Goal: Task Accomplishment & Management: Complete application form

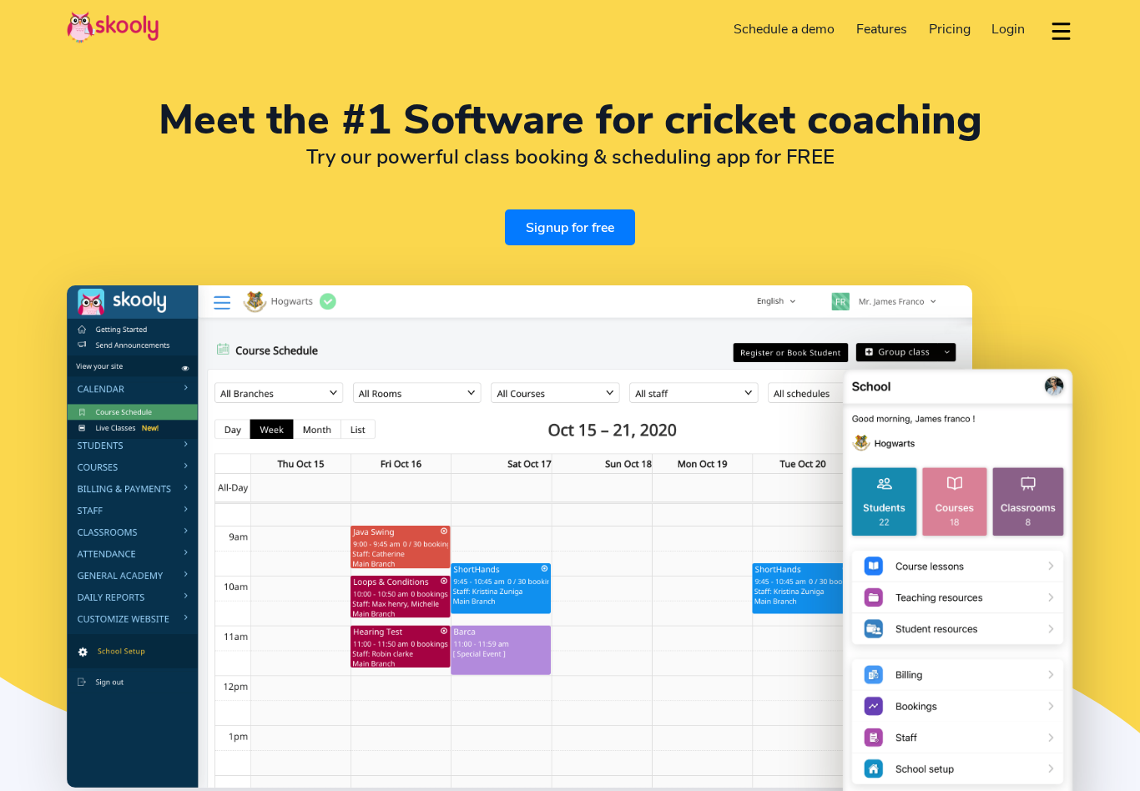
select select "en"
select select "91"
select select "India"
select select "[GEOGRAPHIC_DATA]/[GEOGRAPHIC_DATA]"
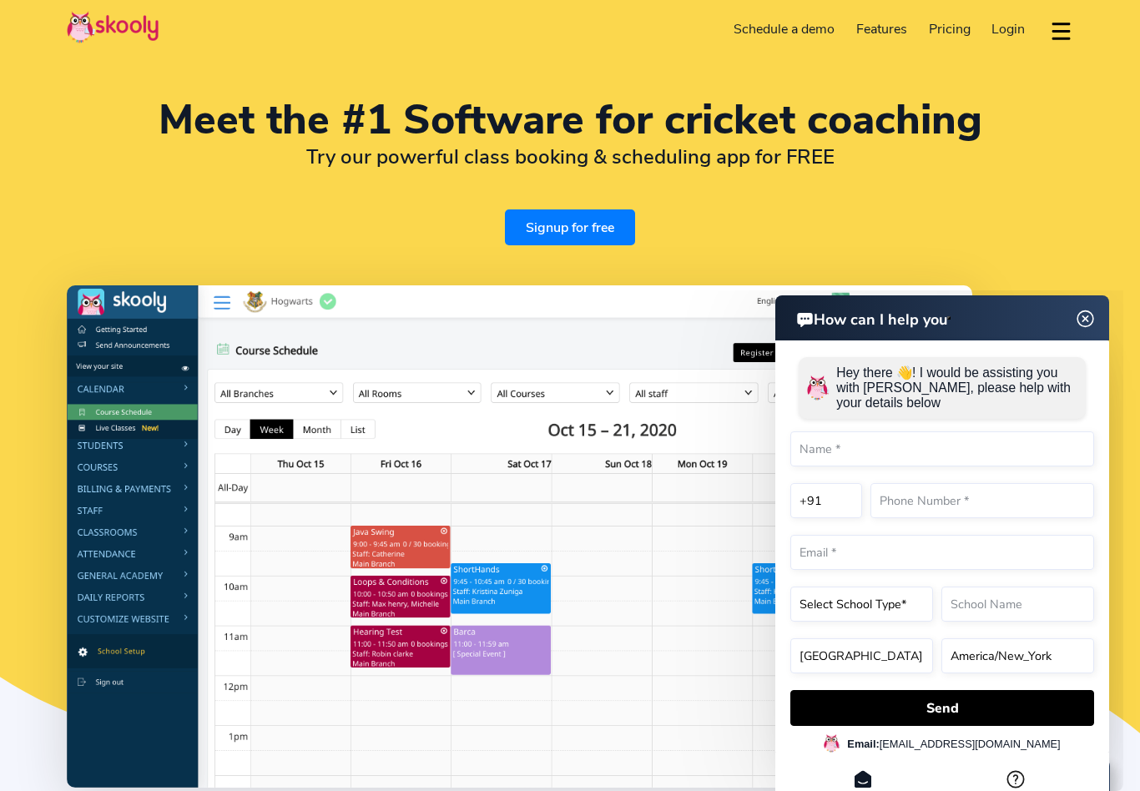
click at [582, 225] on link "Signup for free" at bounding box center [570, 228] width 130 height 36
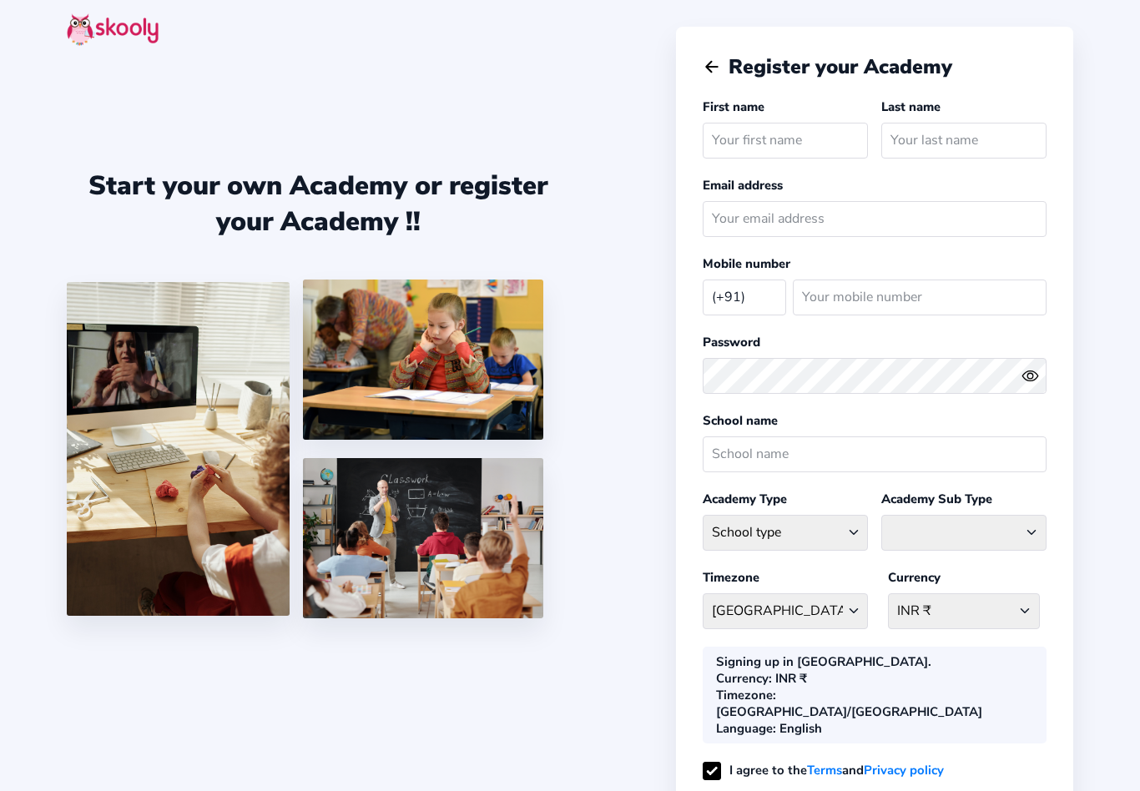
select select "IN"
click at [753, 138] on input "text" at bounding box center [785, 141] width 165 height 36
type input "[PERSON_NAME]"
click at [959, 139] on input "text" at bounding box center [963, 141] width 165 height 36
type input "[PERSON_NAME]"
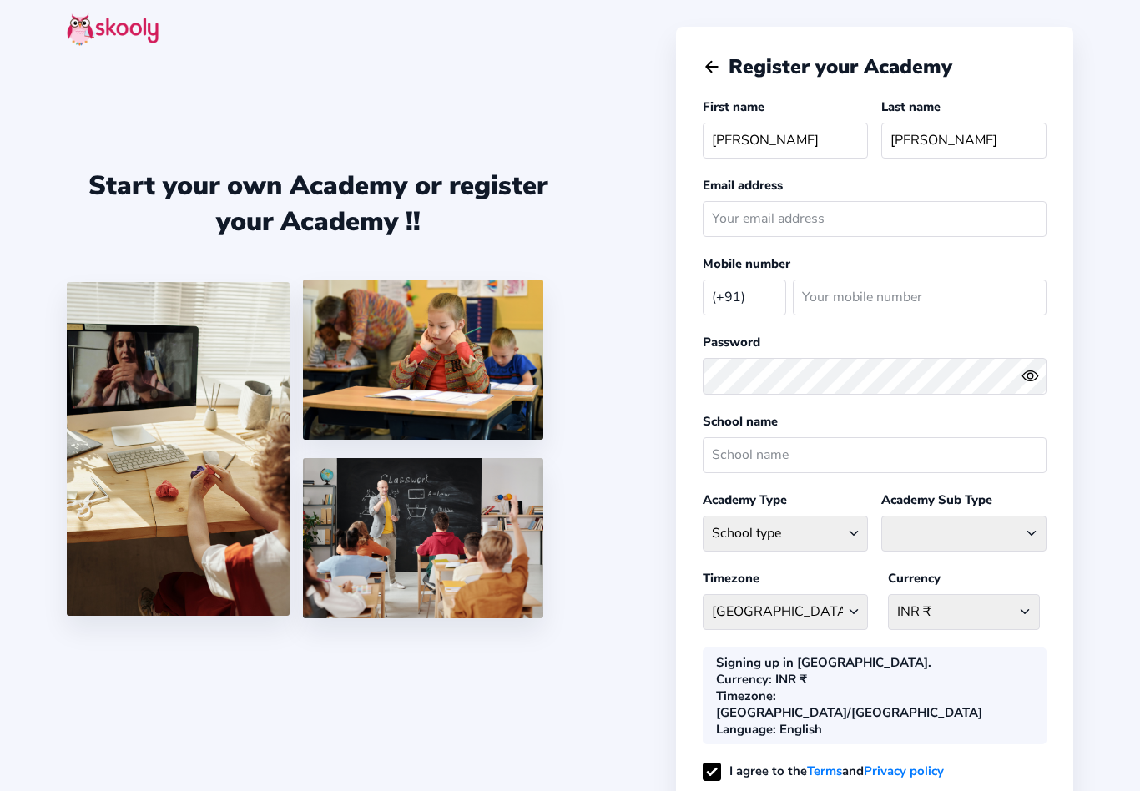
click at [777, 227] on input "email" at bounding box center [875, 219] width 344 height 36
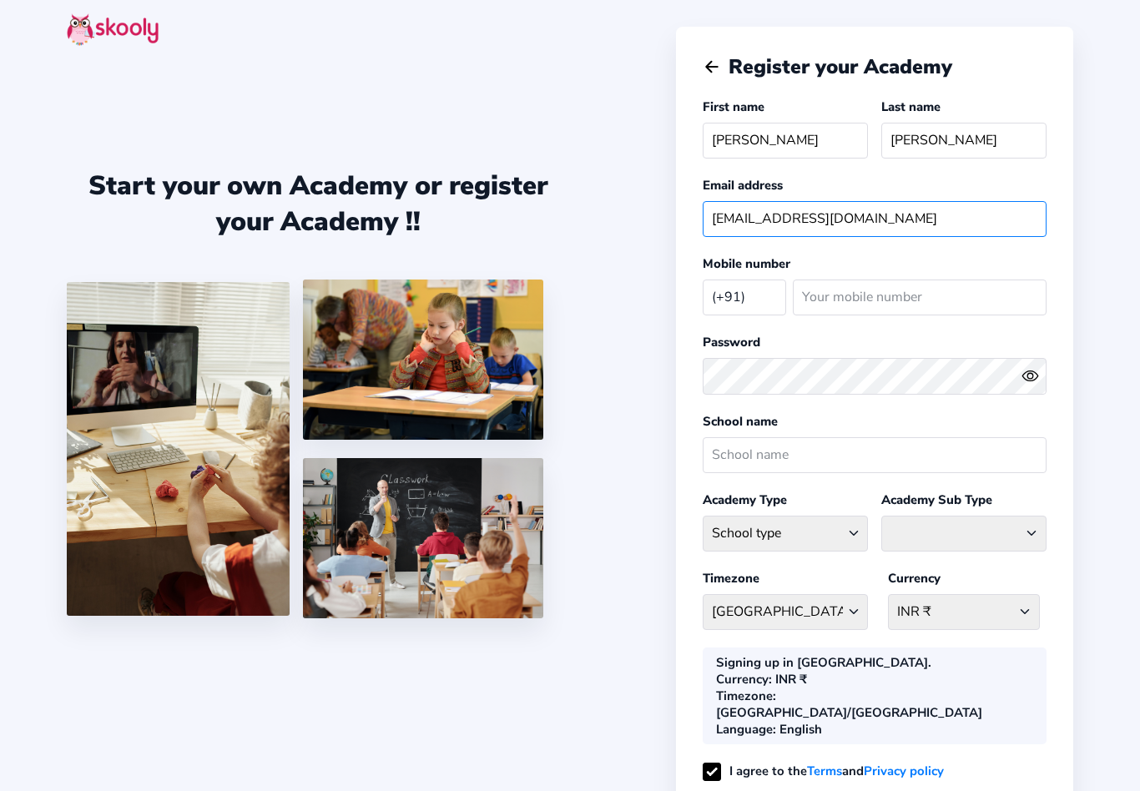
type input "[EMAIL_ADDRESS][DOMAIN_NAME]"
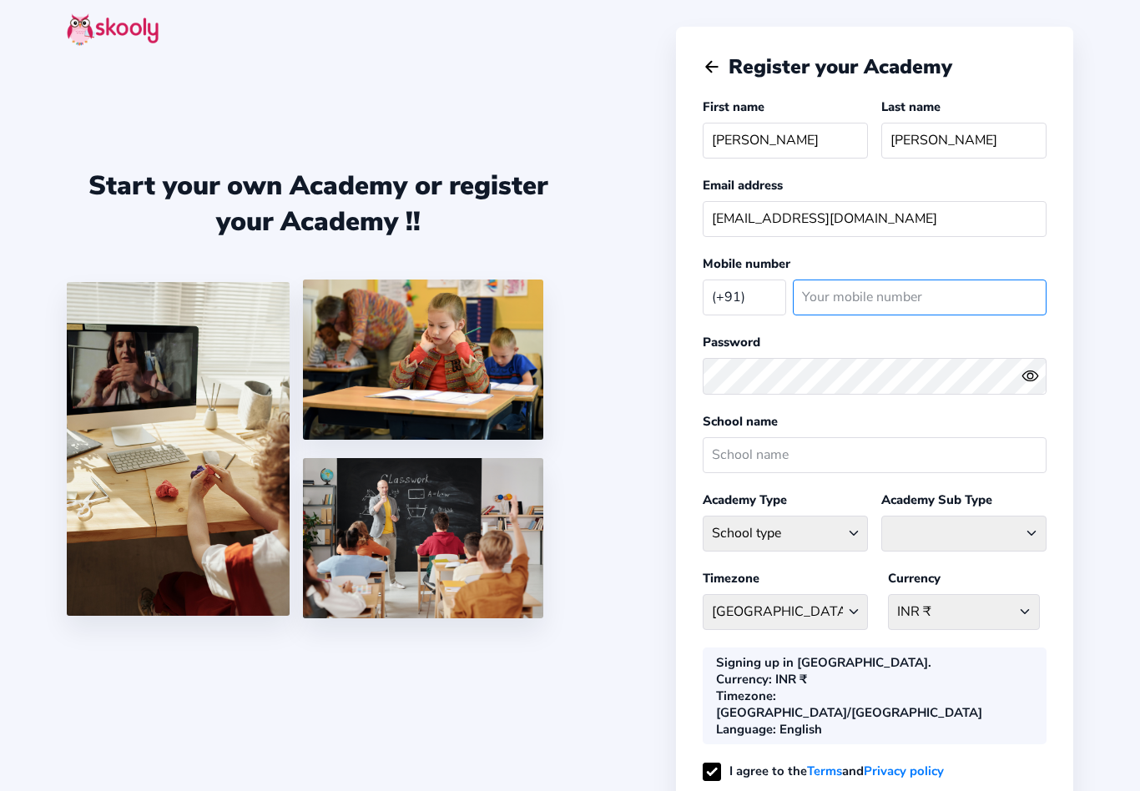
click at [932, 314] on input "number" at bounding box center [920, 298] width 254 height 36
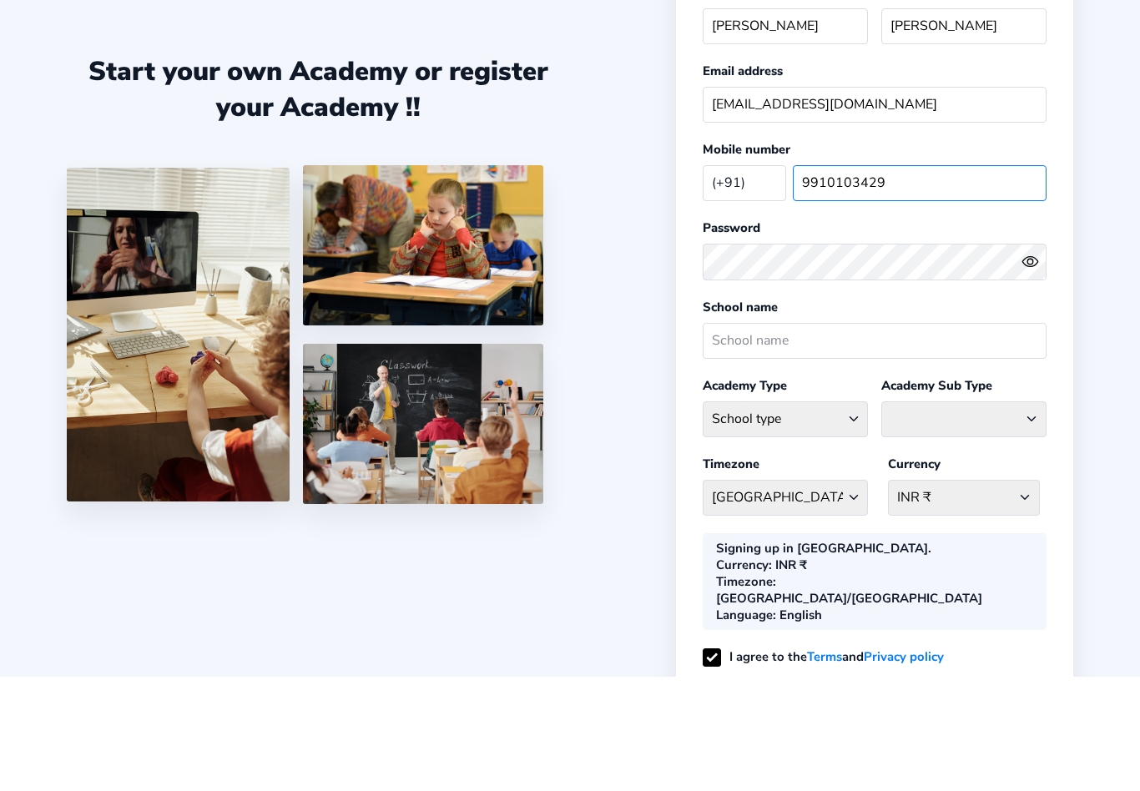
type input "9910103429"
click at [800, 437] on input "text" at bounding box center [875, 455] width 344 height 36
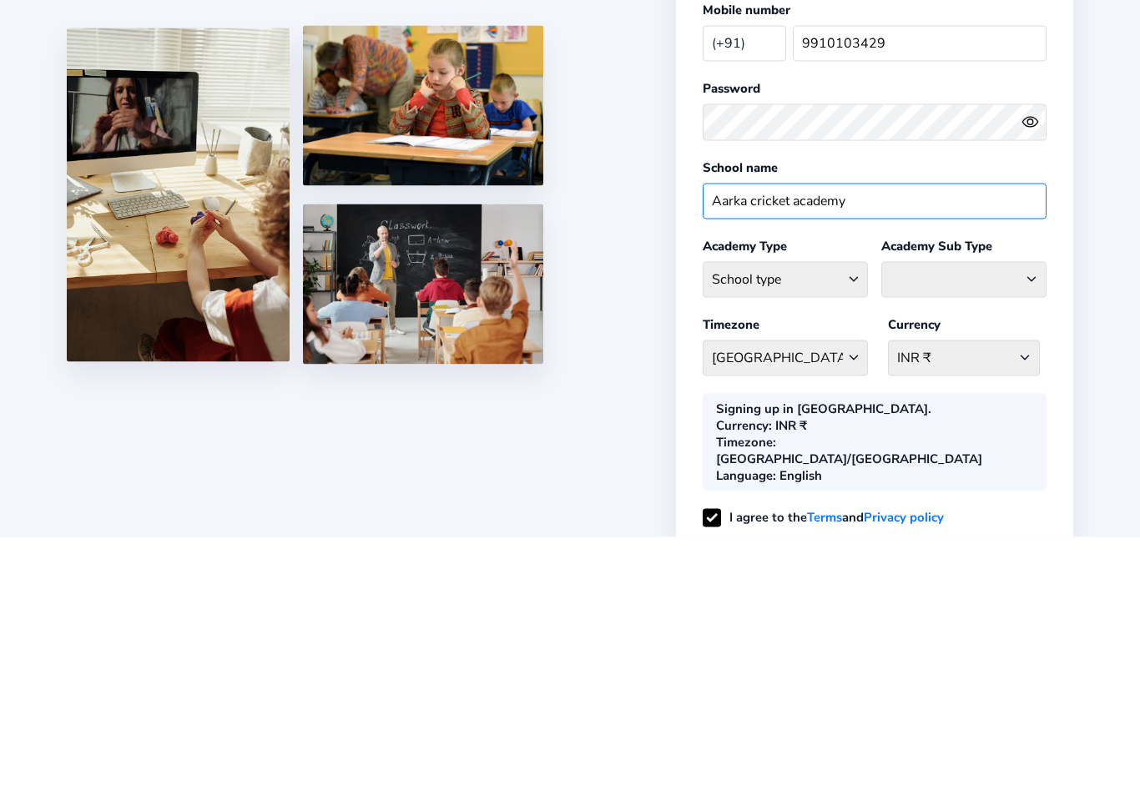
type input "Aarka cricket academy"
click at [855, 516] on select "School type Academic Afterschool Arts Dance Homeschool Language Martial Arts Mu…" at bounding box center [785, 534] width 165 height 36
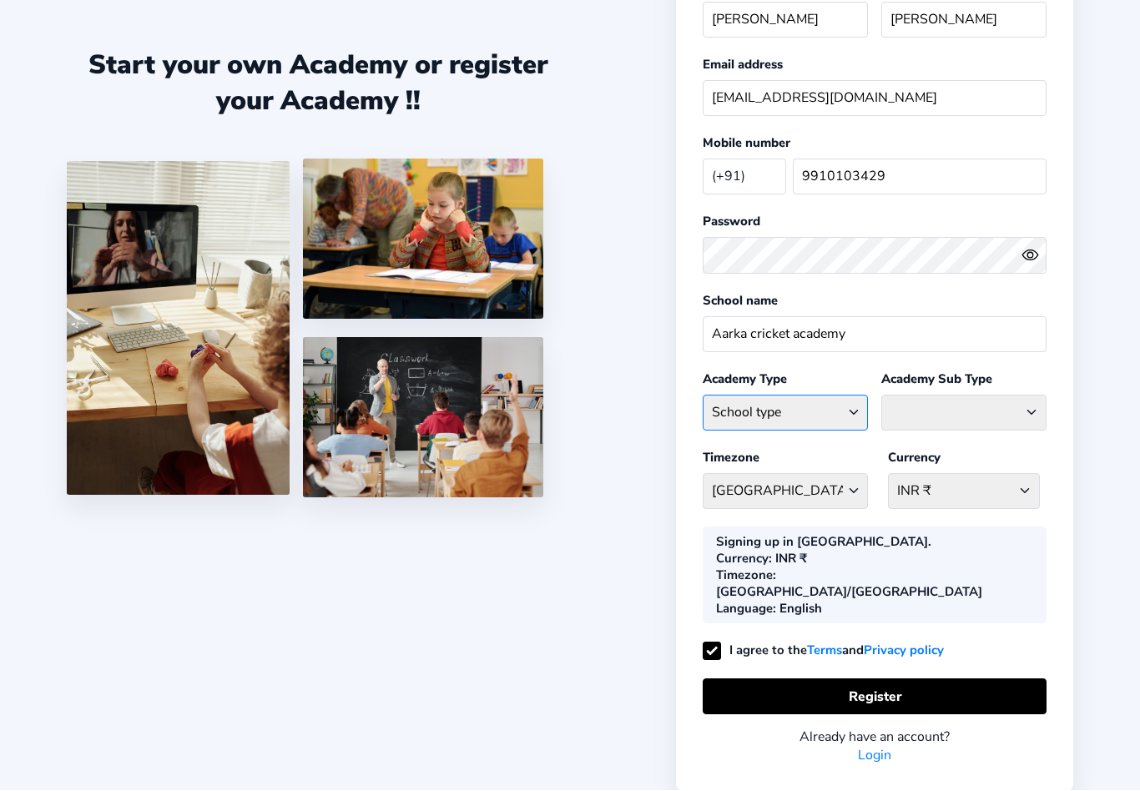
select select "SP"
click at [1026, 413] on select "Athletics Badminton Baseball Basketball Chess Cricket Hockey Football General S…" at bounding box center [963, 414] width 165 height 36
select select "C"
click at [1024, 505] on select "INR ₹ [GEOGRAPHIC_DATA] AFN - ؋. [GEOGRAPHIC_DATA] ALL - L [GEOGRAPHIC_DATA] DZ…" at bounding box center [964, 492] width 152 height 36
click at [871, 679] on button "Register" at bounding box center [875, 697] width 344 height 36
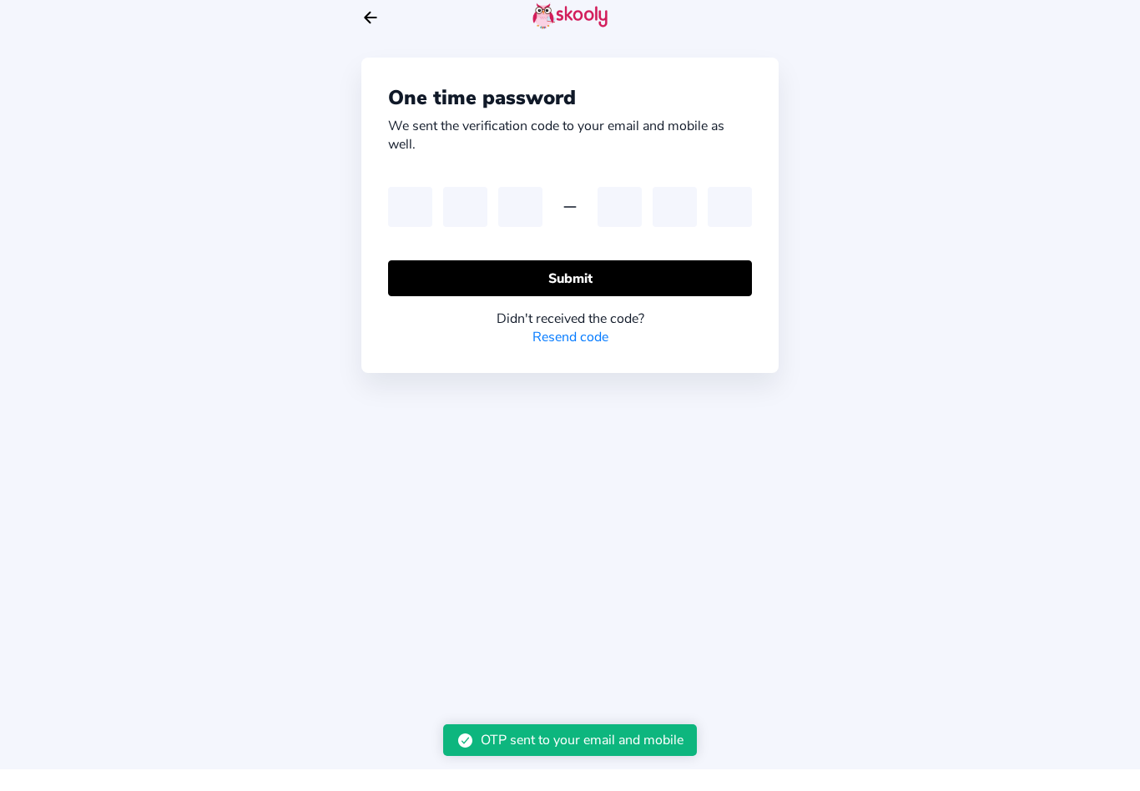
scroll to position [28, 0]
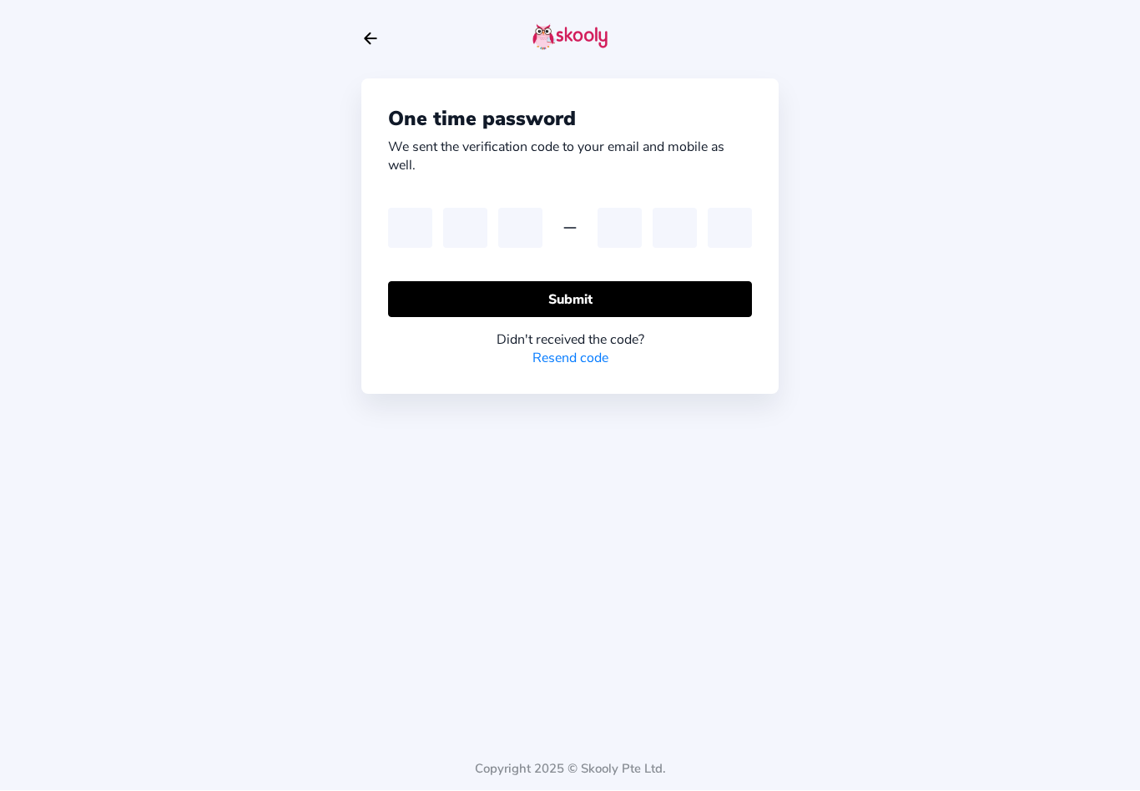
click at [415, 209] on input "text" at bounding box center [410, 229] width 44 height 40
type input "4"
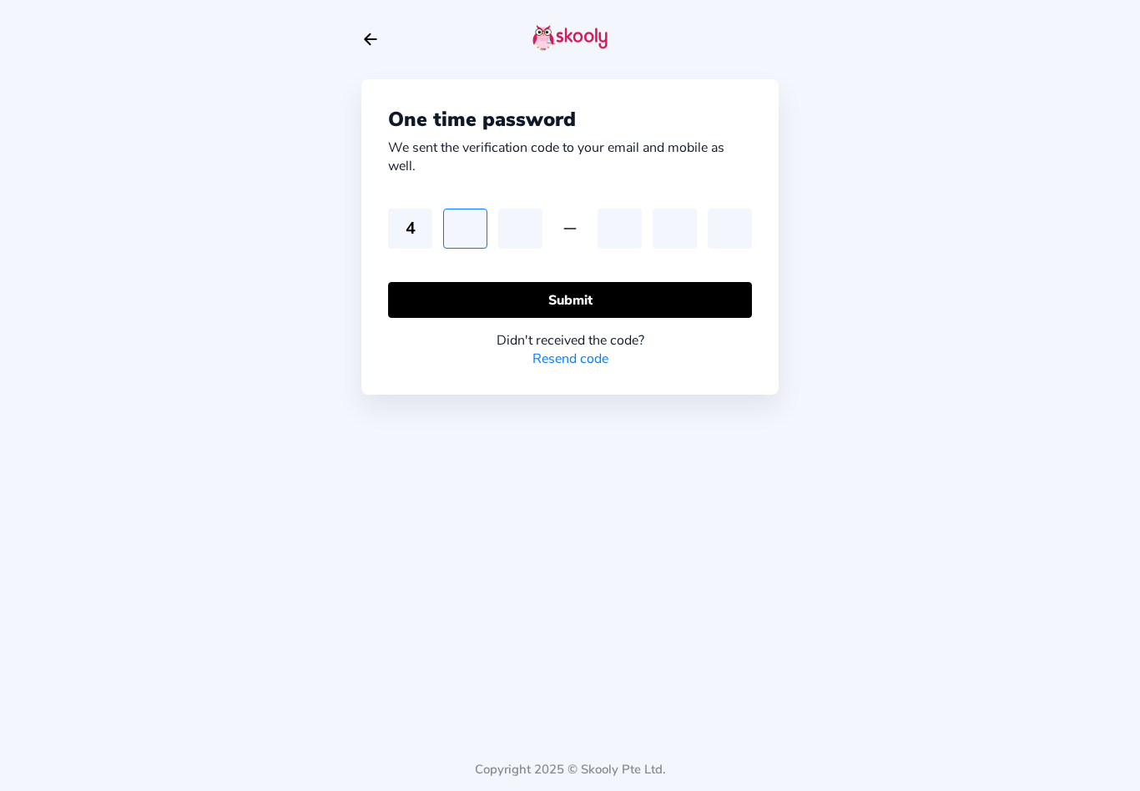
type input "6"
type input "9"
type input "3"
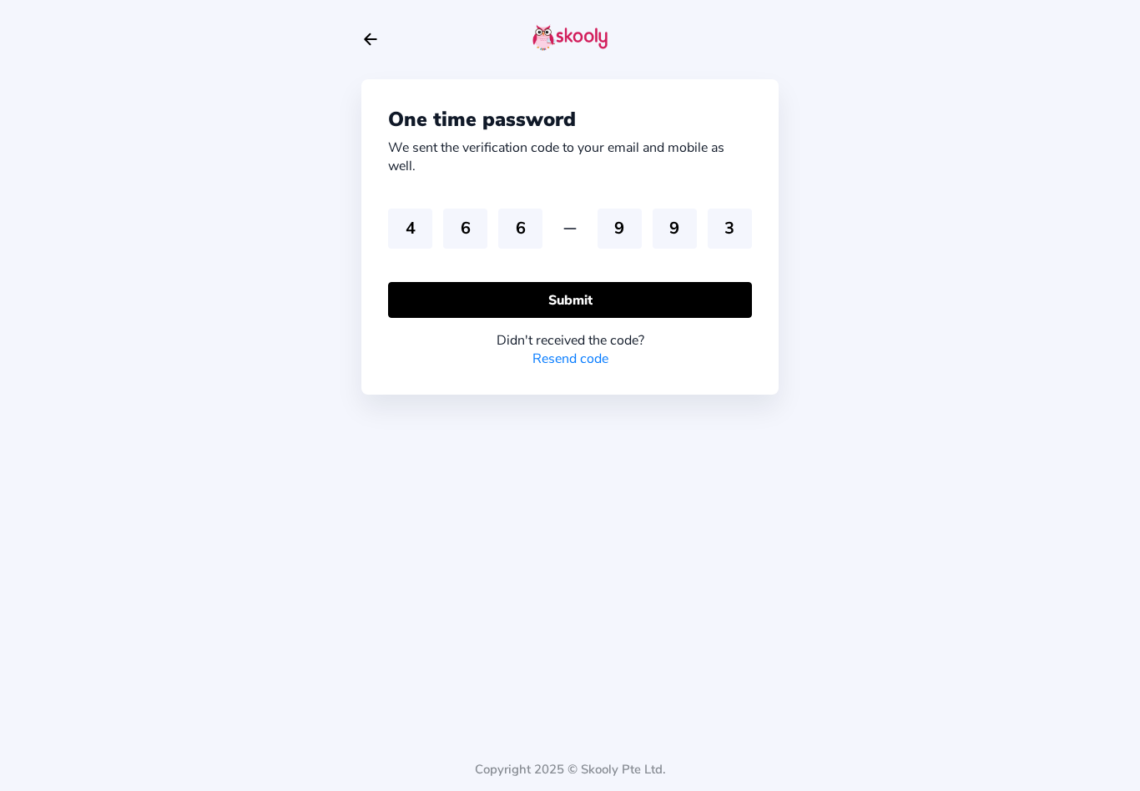
click at [600, 282] on button "Submit" at bounding box center [570, 300] width 364 height 36
